Goal: Communication & Community: Answer question/provide support

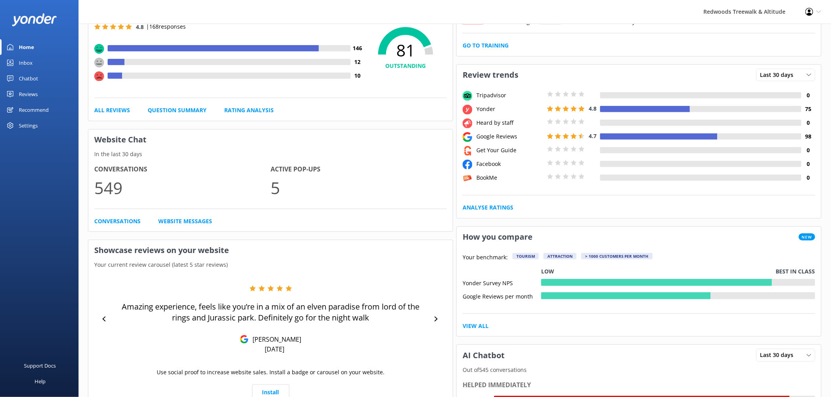
click at [29, 97] on div "Reviews" at bounding box center [28, 94] width 19 height 16
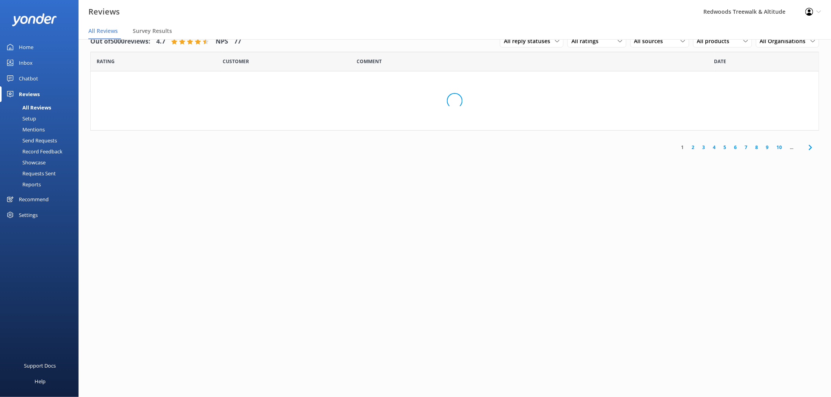
scroll to position [16, 0]
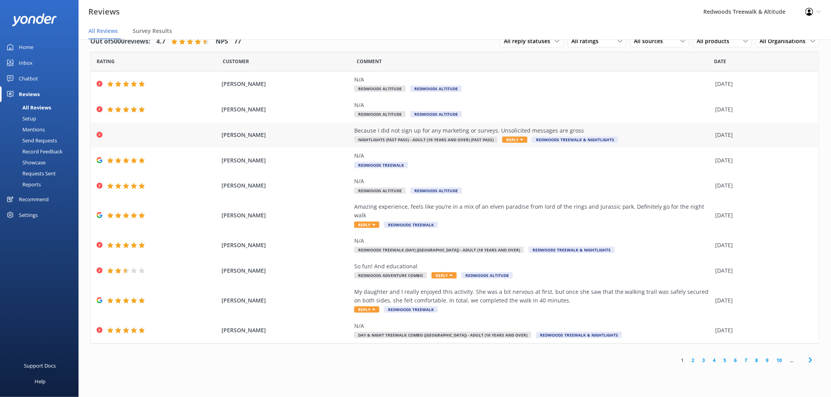
click at [283, 132] on span "[PERSON_NAME]" at bounding box center [285, 135] width 129 height 9
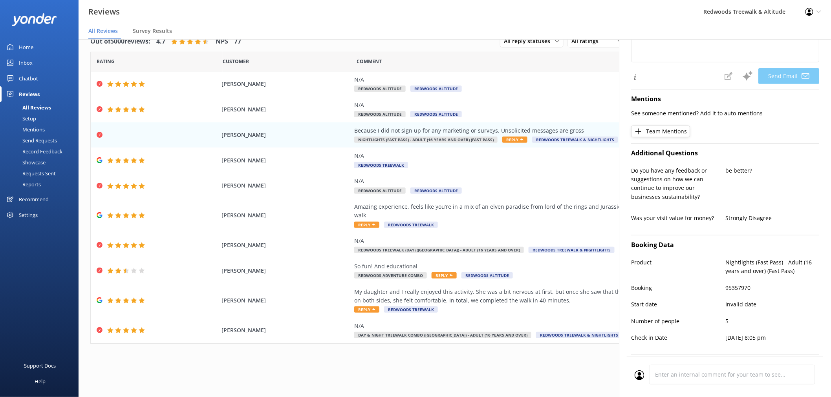
scroll to position [151, 0]
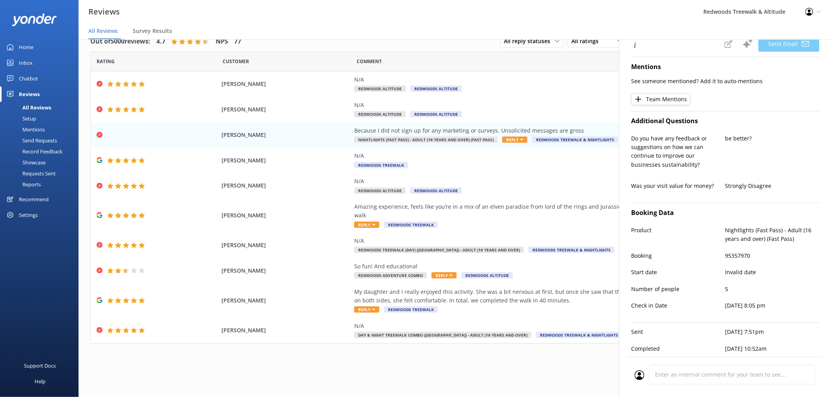
type textarea "Hi [PERSON_NAME], Thank you for your feedback, and we're sorry for any inconven…"
drag, startPoint x: 756, startPoint y: 340, endPoint x: 779, endPoint y: 340, distance: 23.2
click at [779, 345] on p "[DATE] 10:52am" at bounding box center [772, 349] width 94 height 9
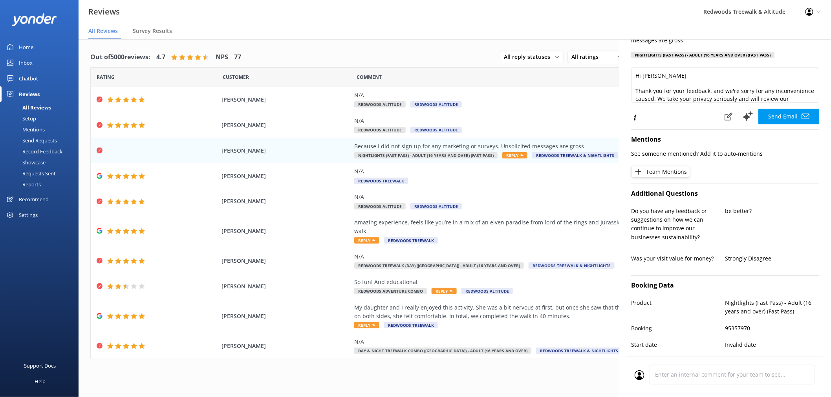
scroll to position [87, 0]
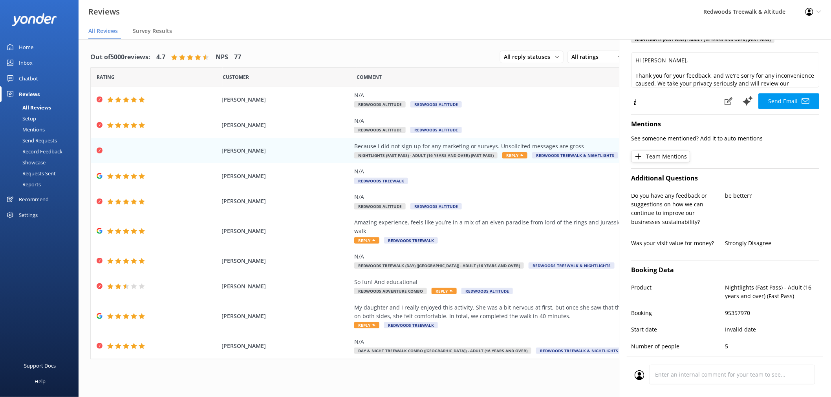
click at [27, 50] on div "Home" at bounding box center [26, 47] width 15 height 16
